Goal: Find contact information: Find contact information

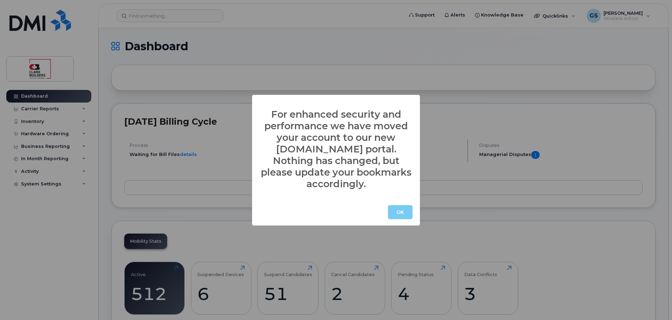
click at [401, 205] on button "OK" at bounding box center [400, 212] width 25 height 14
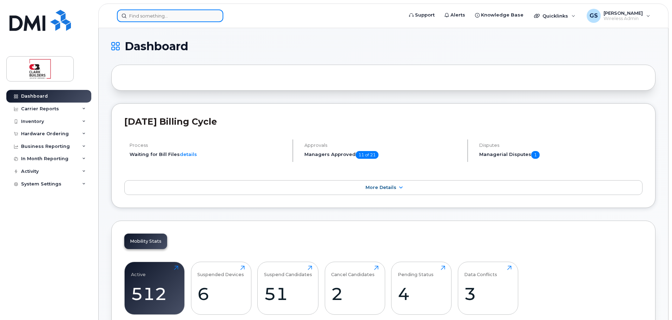
click at [188, 16] on input at bounding box center [170, 15] width 106 height 13
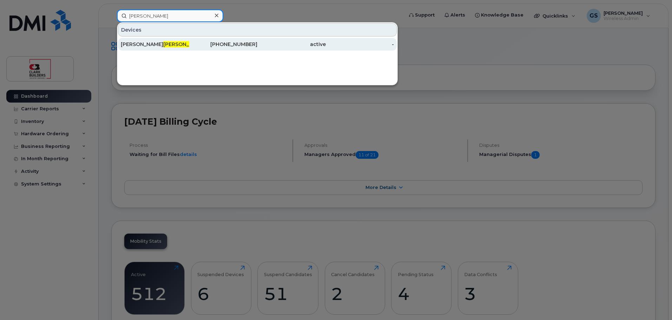
type input "[PERSON_NAME]"
click at [244, 45] on div "[PHONE_NUMBER]" at bounding box center [223, 44] width 68 height 7
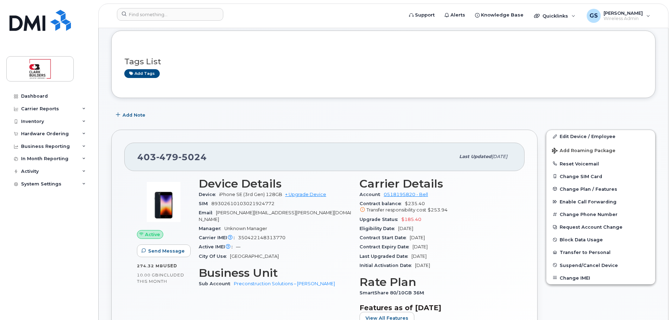
scroll to position [70, 0]
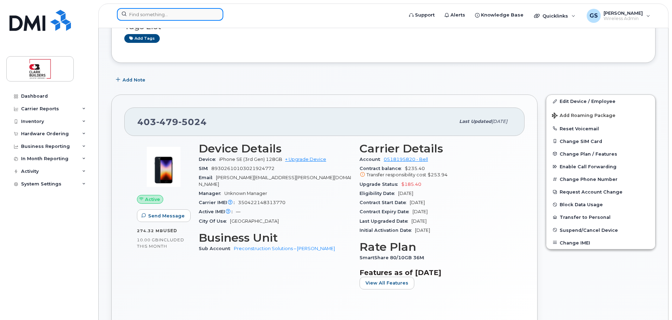
click at [184, 10] on input at bounding box center [170, 14] width 106 height 13
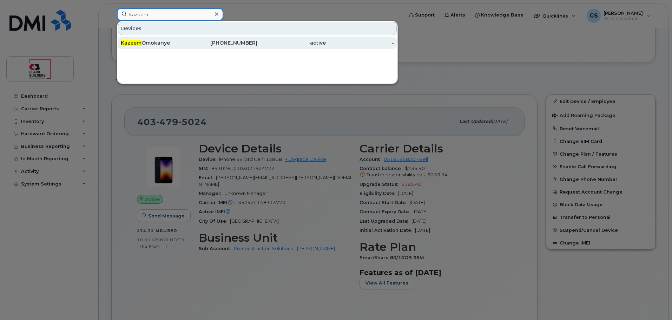
type input "kazeem"
click at [217, 45] on div "780-265-3167" at bounding box center [223, 42] width 68 height 7
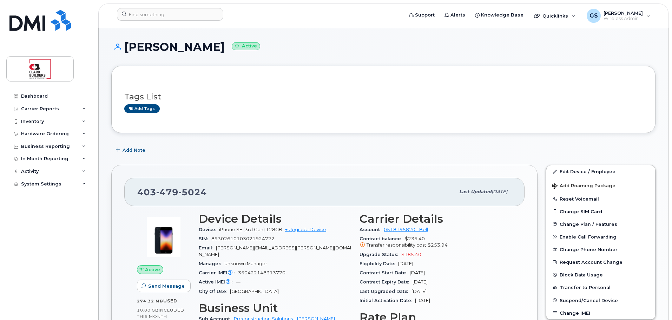
scroll to position [70, 0]
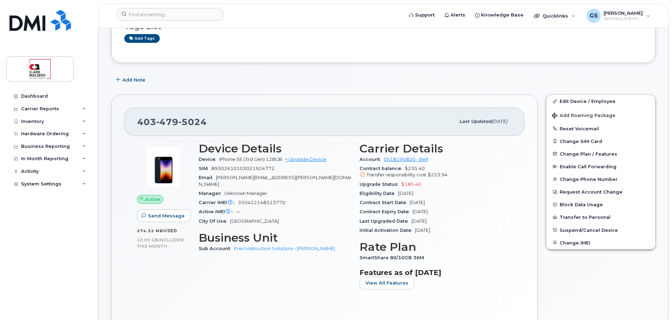
click at [189, 293] on div "Active Send Message 274.32 MB  used 10.00 GB  included this month" at bounding box center [164, 218] width 62 height 161
